Goal: Task Accomplishment & Management: Manage account settings

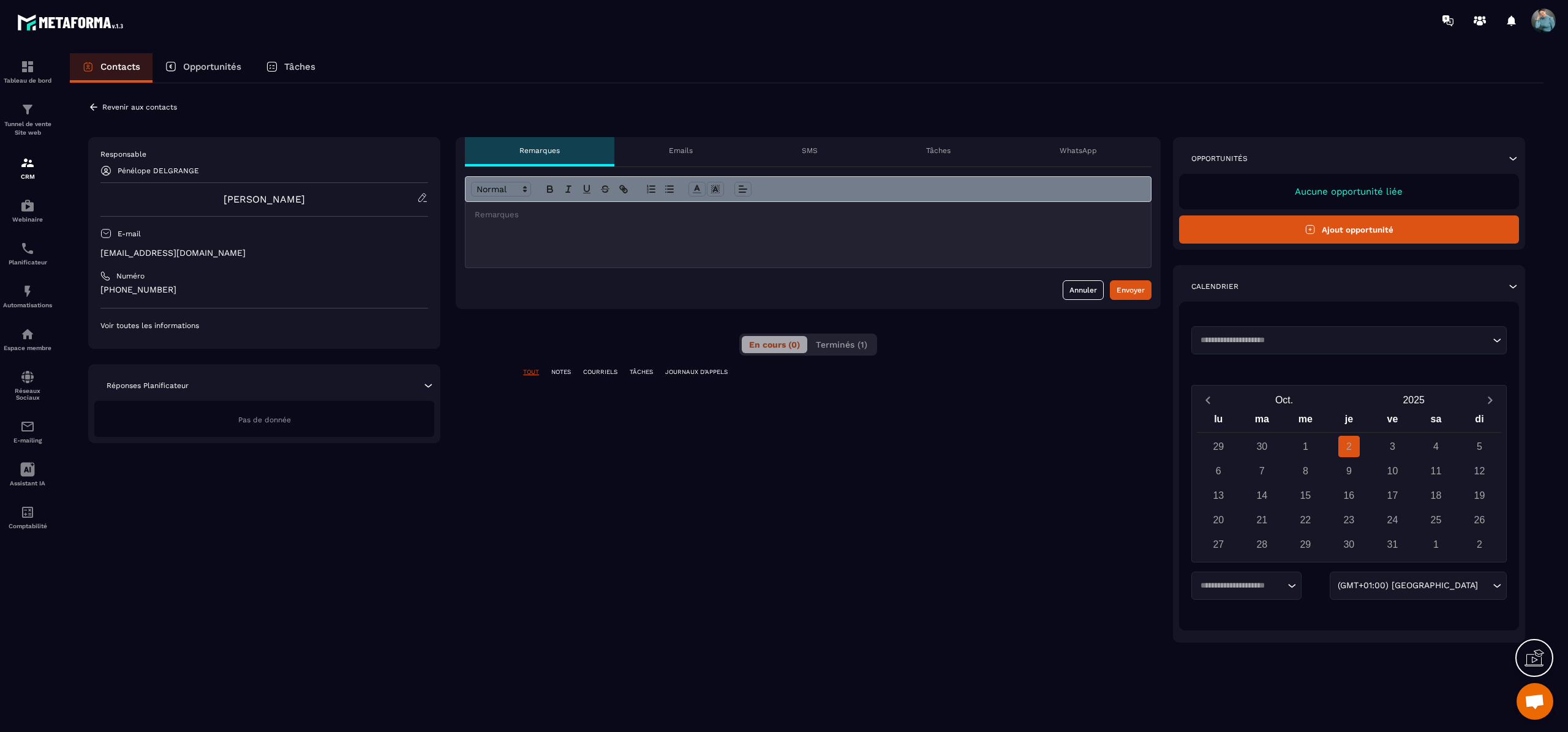
scroll to position [2861, 0]
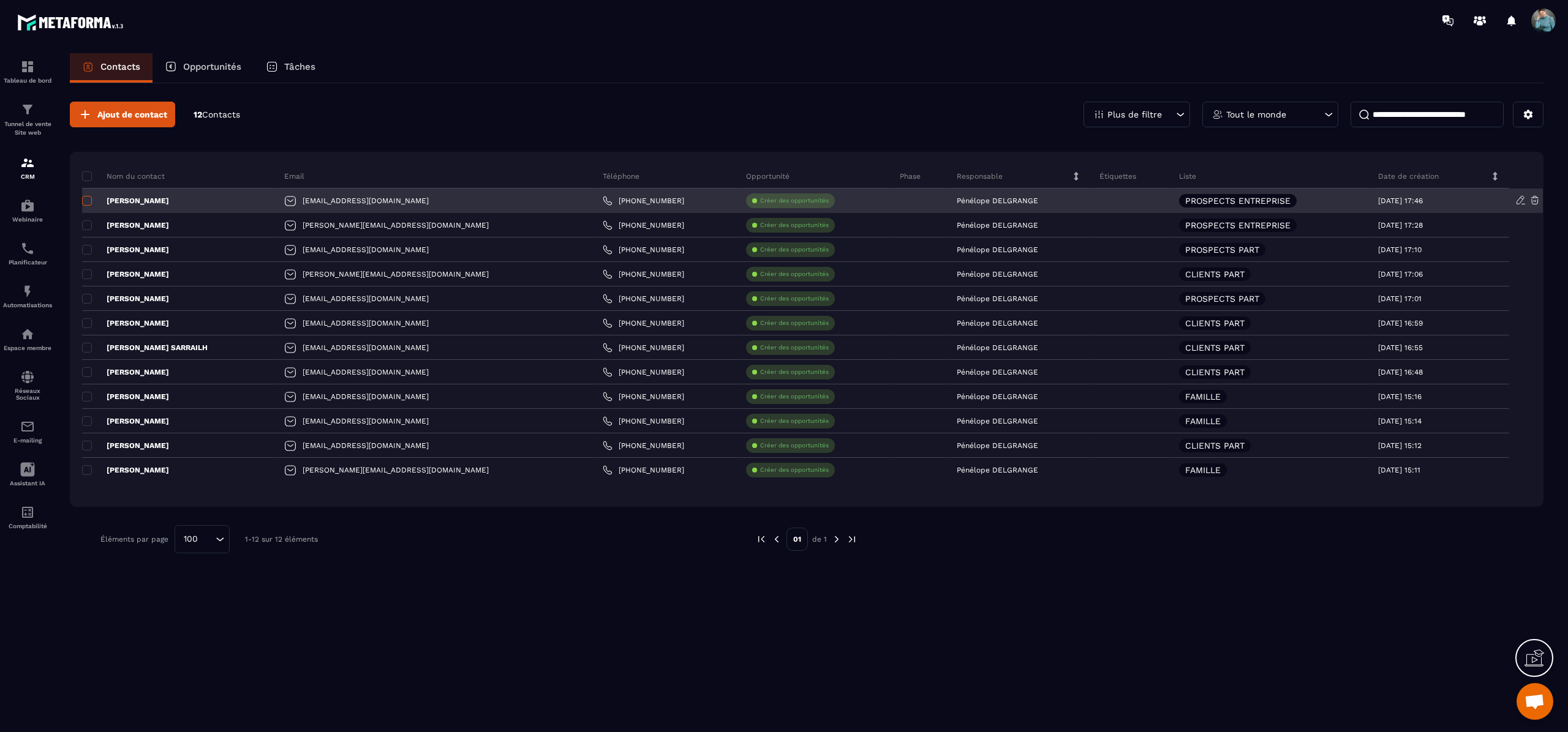
click at [89, 204] on span at bounding box center [86, 200] width 10 height 10
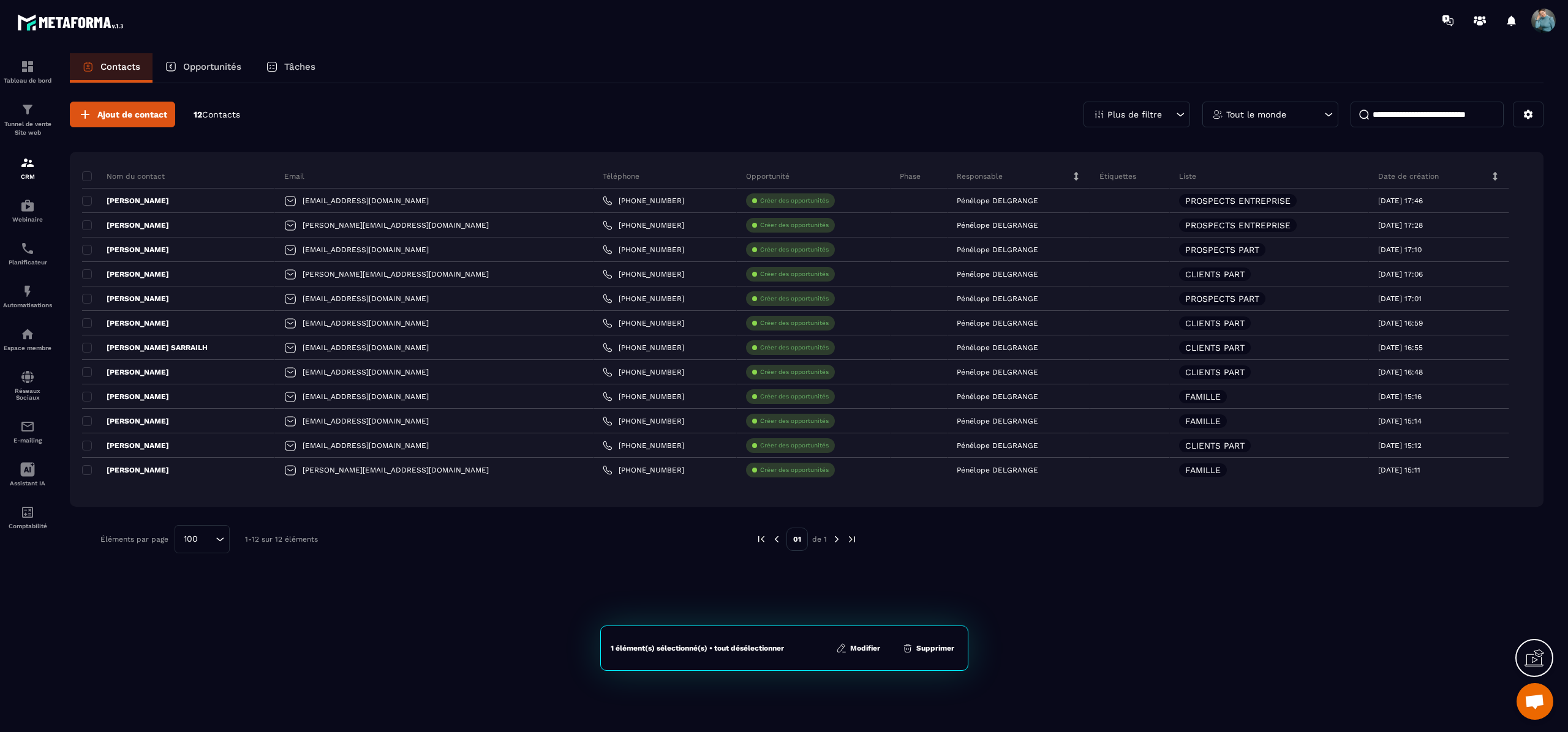
click at [866, 647] on button "Modifier" at bounding box center [858, 648] width 51 height 12
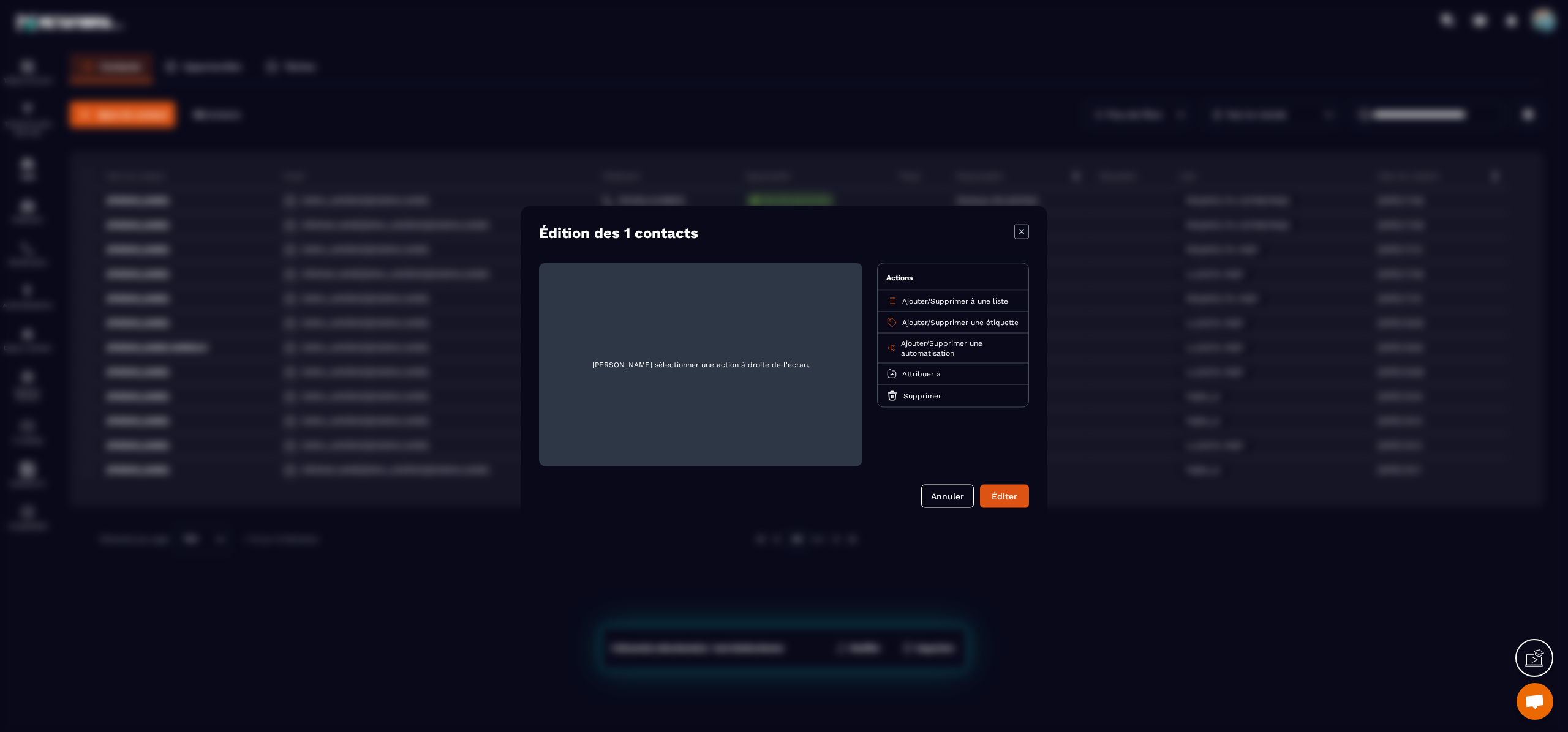
click at [910, 302] on span "Ajouter" at bounding box center [915, 301] width 25 height 9
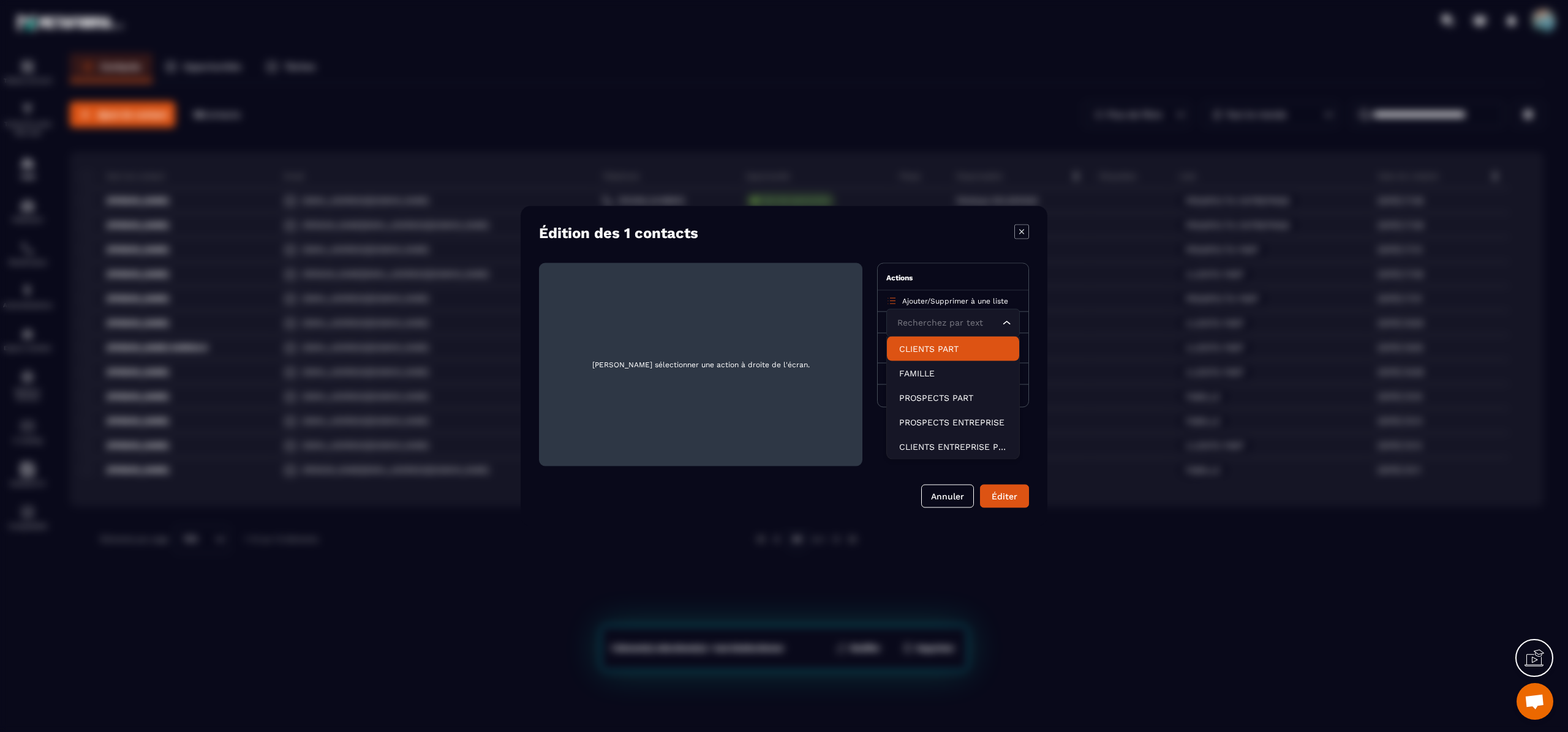
click at [955, 348] on p "CLIENTS PART" at bounding box center [953, 349] width 108 height 12
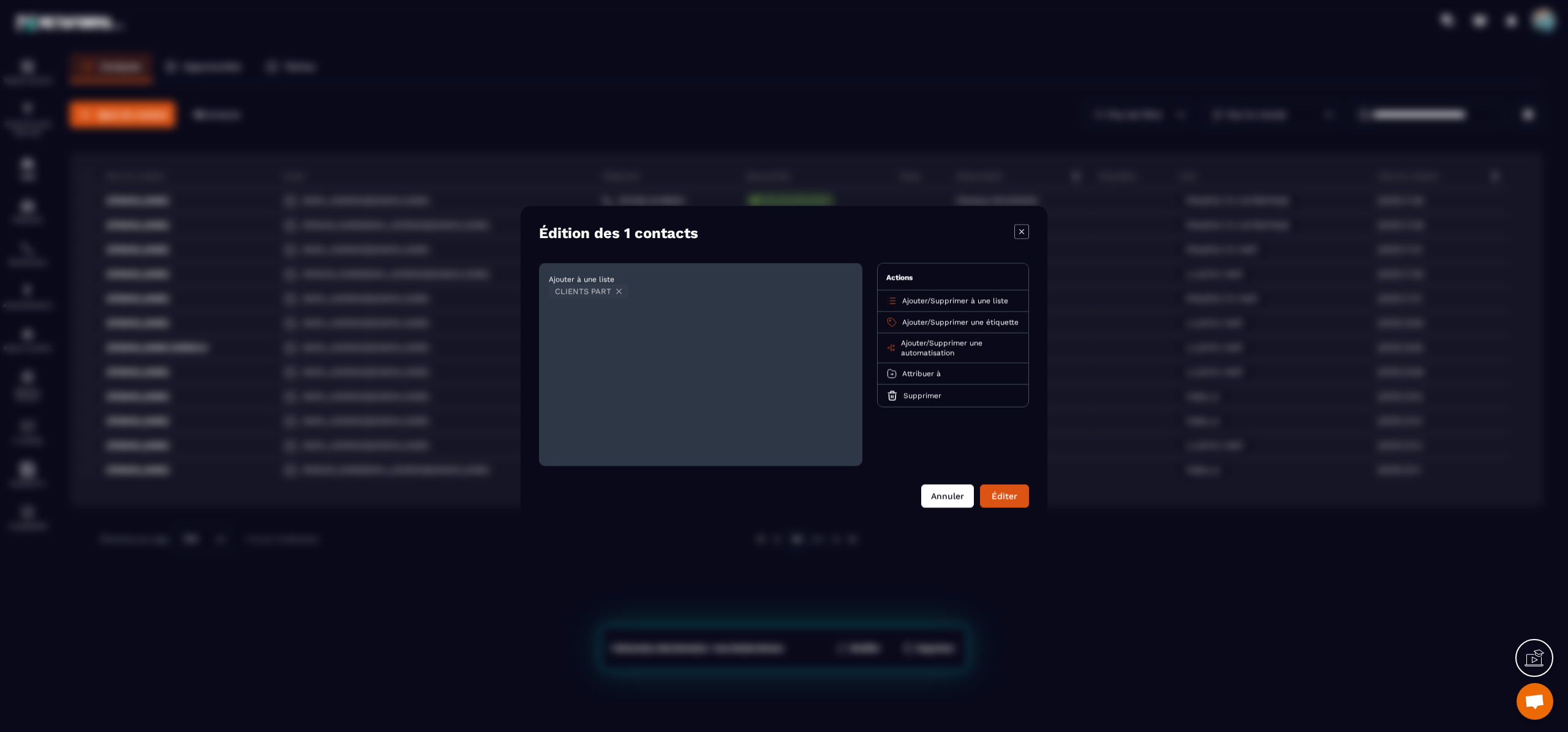
click at [956, 497] on button "Annuler" at bounding box center [947, 496] width 53 height 23
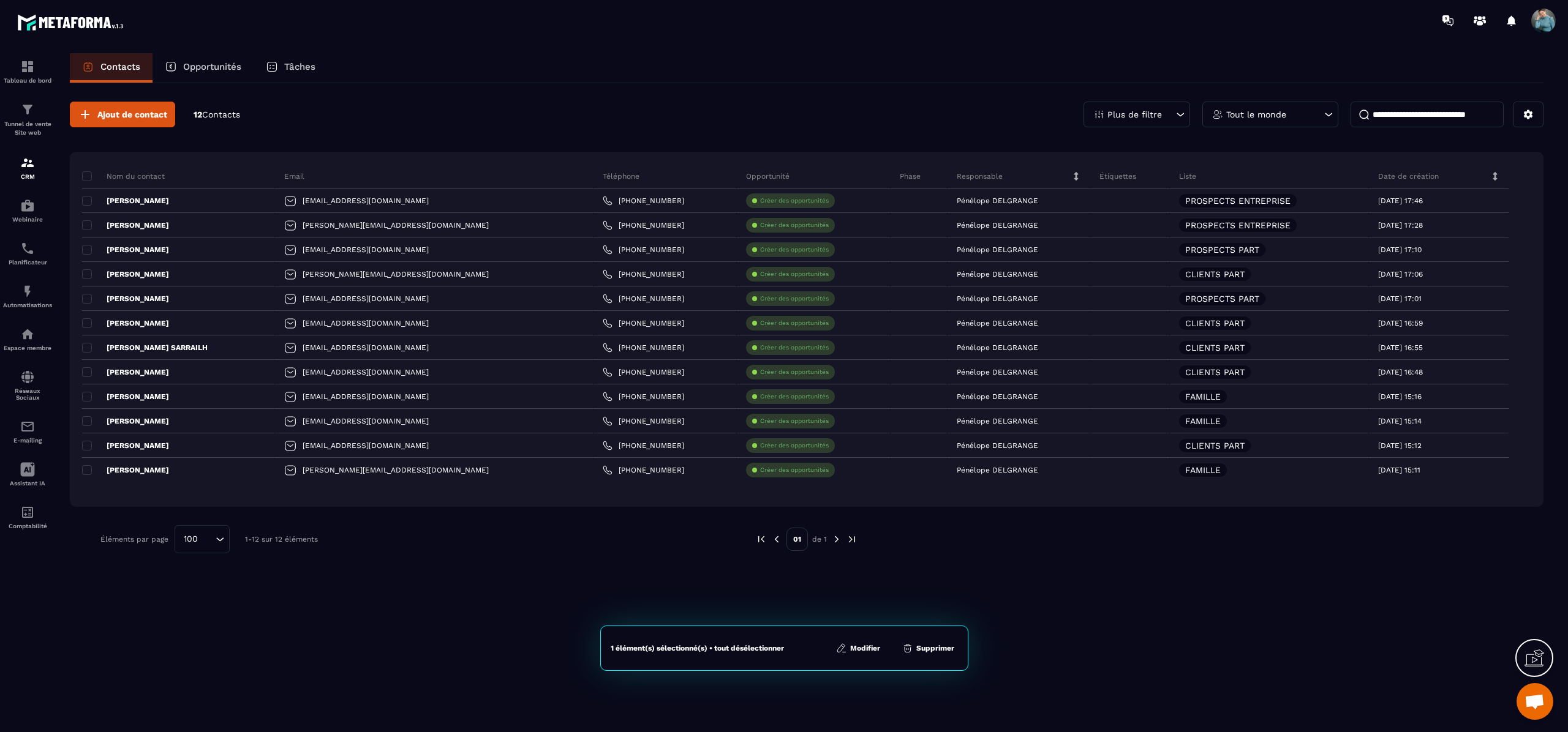
click at [865, 647] on button "Modifier" at bounding box center [858, 648] width 51 height 12
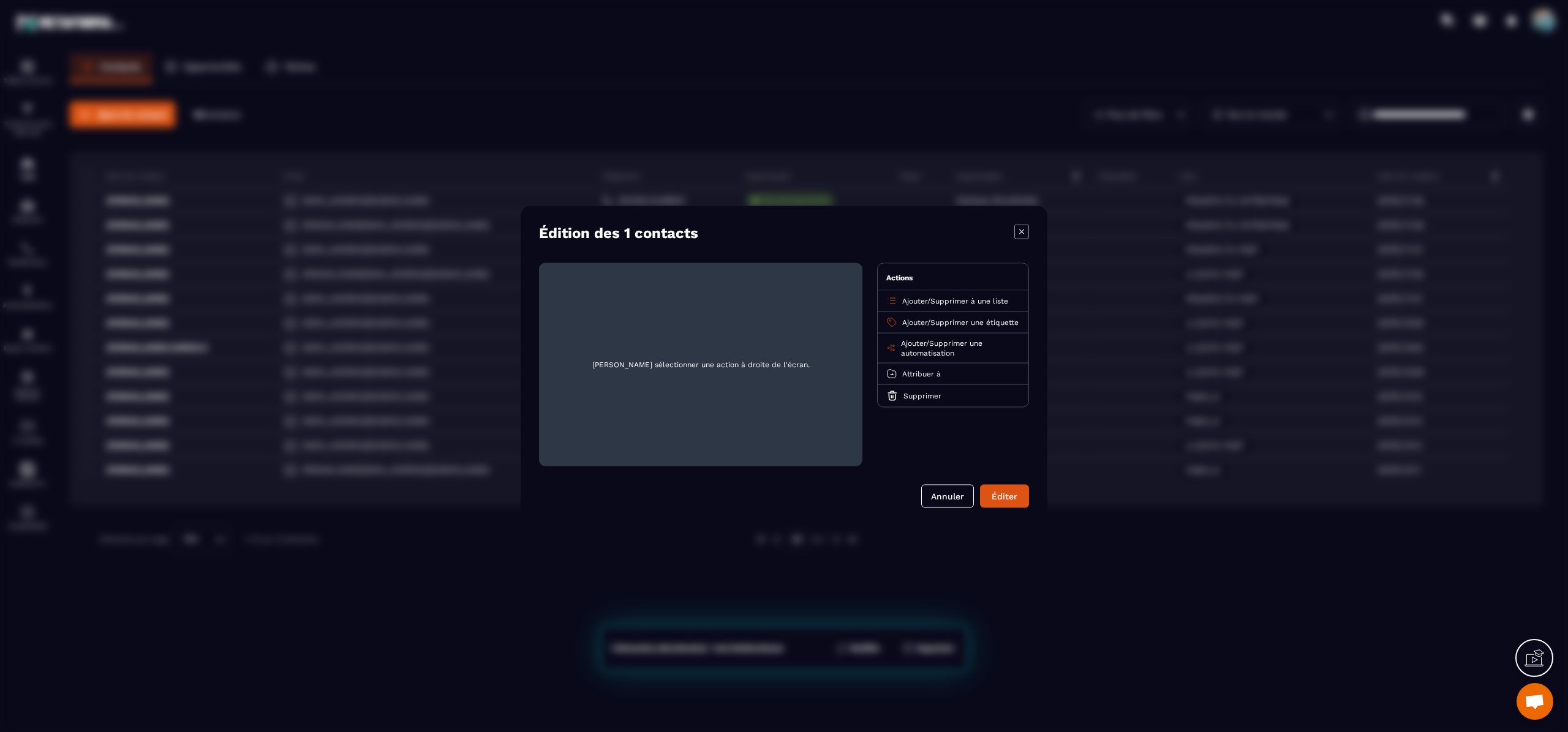
click at [918, 297] on span "Ajouter" at bounding box center [915, 301] width 25 height 9
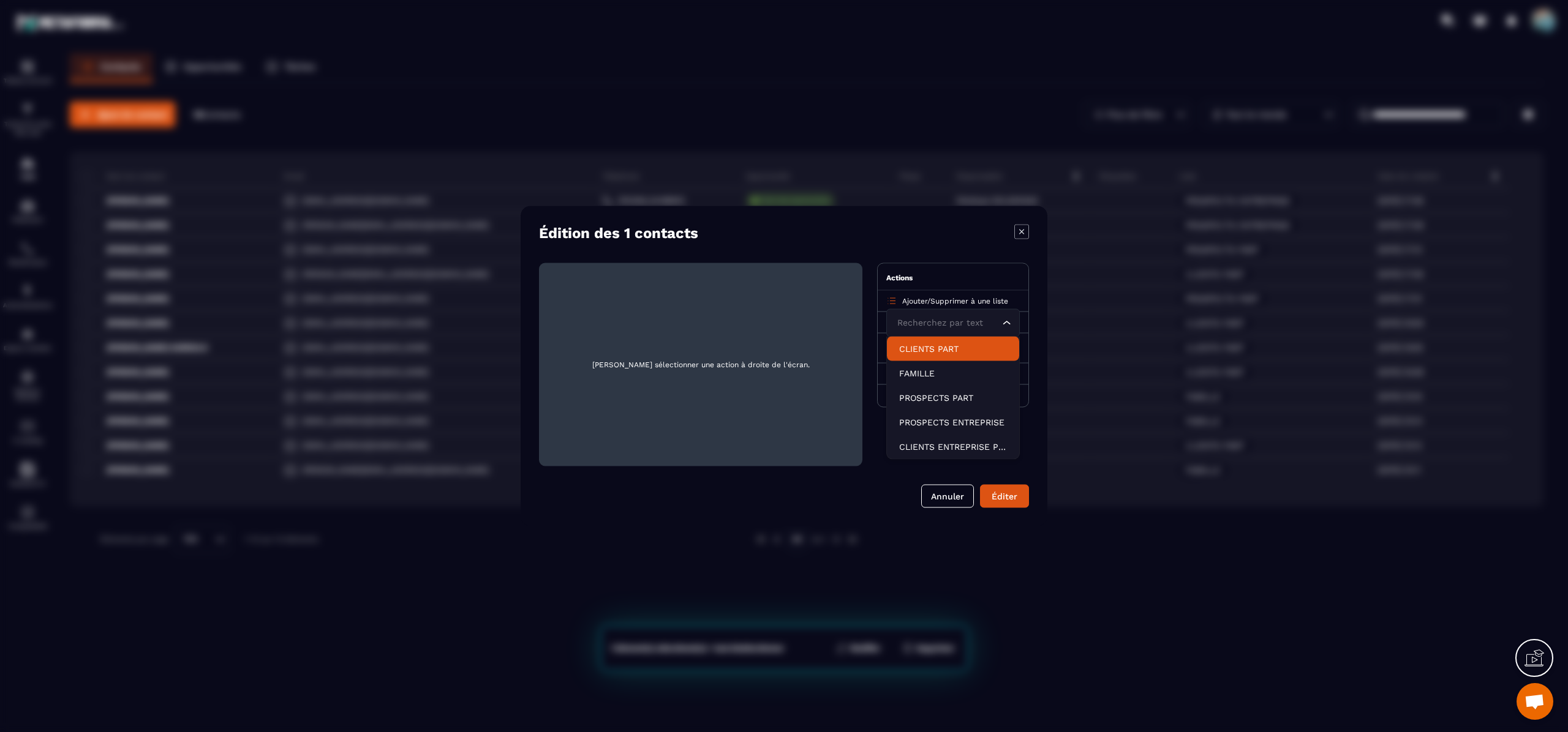
click at [926, 348] on p "CLIENTS PART" at bounding box center [953, 349] width 108 height 12
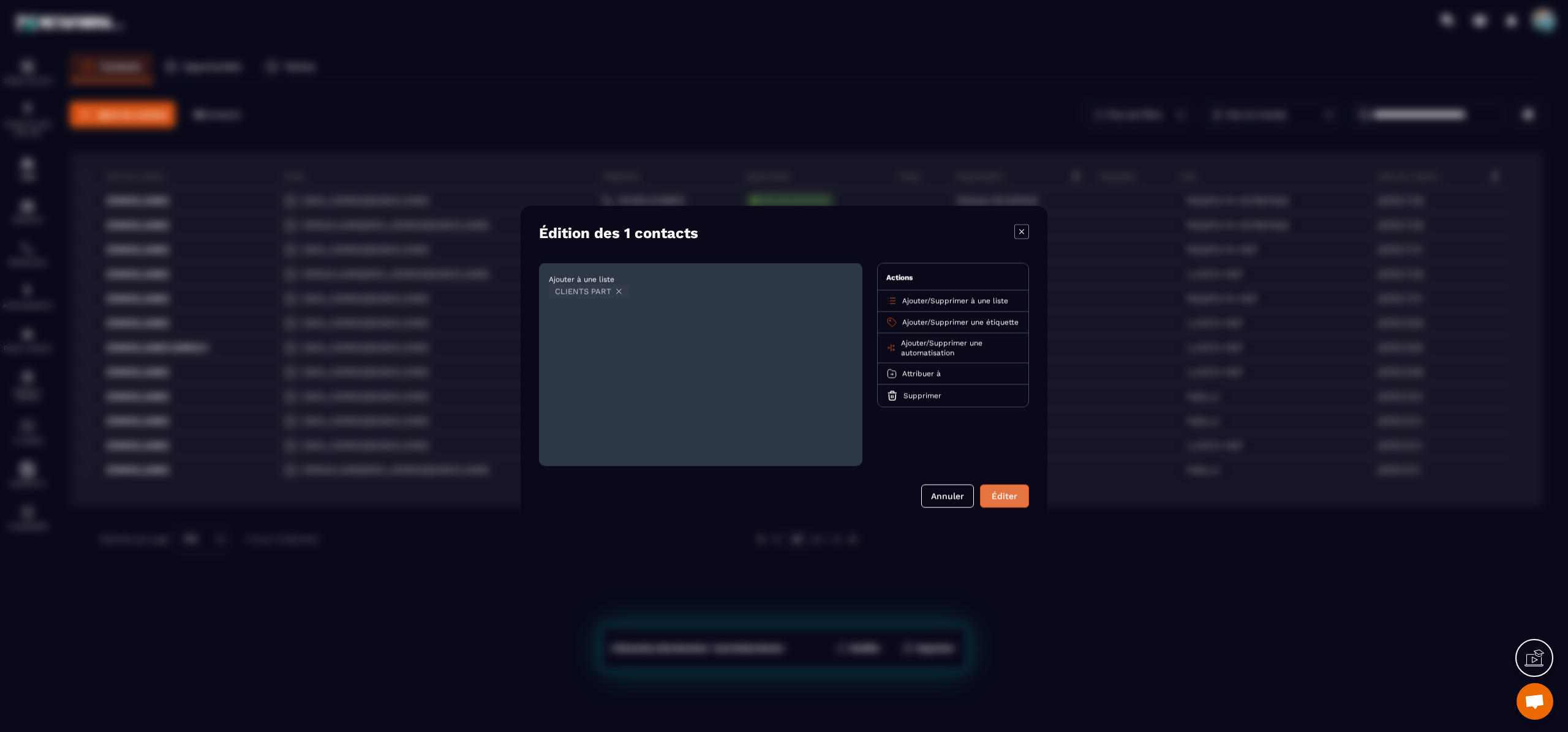
click at [1009, 496] on button "Éditer" at bounding box center [1005, 496] width 49 height 23
